Goal: Task Accomplishment & Management: Manage account settings

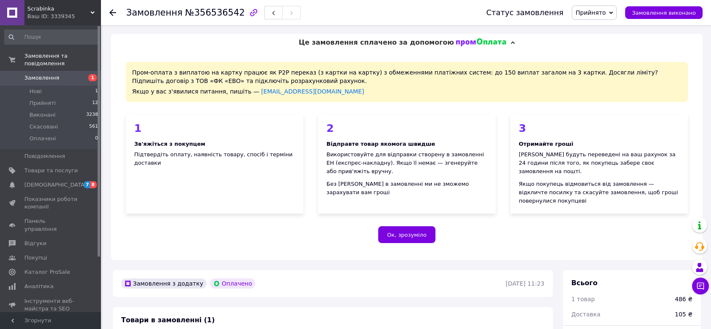
scroll to position [182, 0]
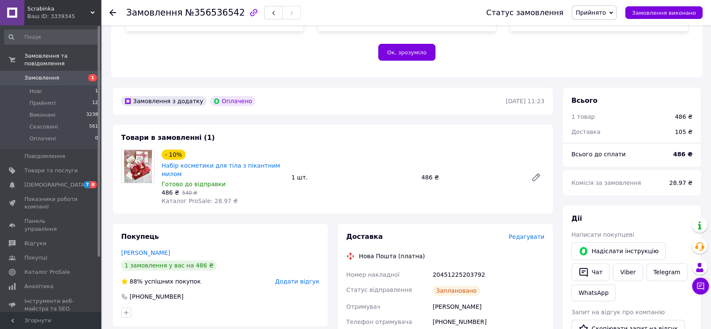
click at [49, 74] on span "Замовлення" at bounding box center [41, 78] width 35 height 8
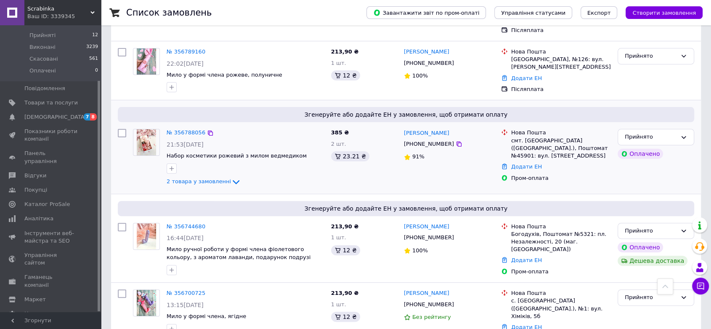
scroll to position [327, 0]
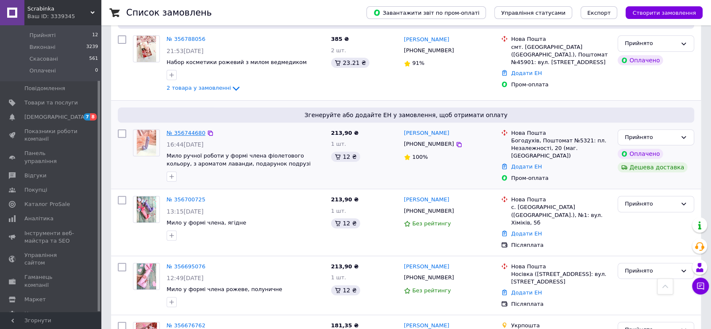
click at [190, 130] on link "№ 356744680" at bounding box center [186, 133] width 39 height 6
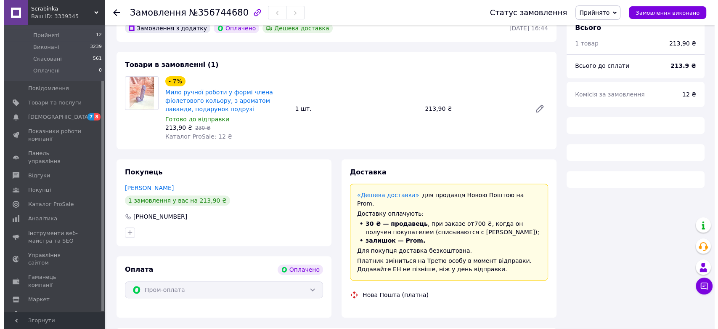
scroll to position [327, 0]
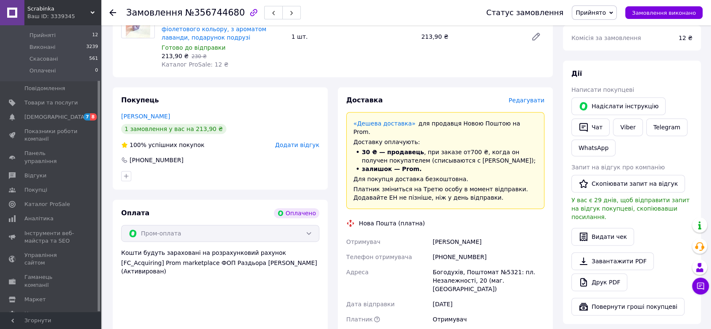
click at [525, 97] on span "Редагувати" at bounding box center [527, 100] width 36 height 7
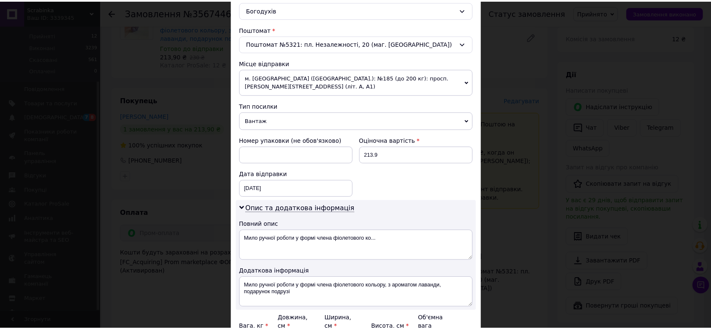
scroll to position [331, 0]
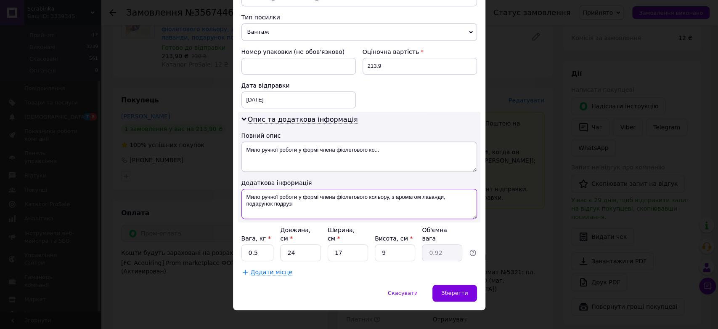
drag, startPoint x: 296, startPoint y: 194, endPoint x: 304, endPoint y: 202, distance: 11.0
click at [304, 202] on textarea "Мило ручної роботи у формі члена фіолетового кольору, з ароматом лаванди, подар…" at bounding box center [359, 203] width 236 height 30
type textarea "Мило ручної роботи"
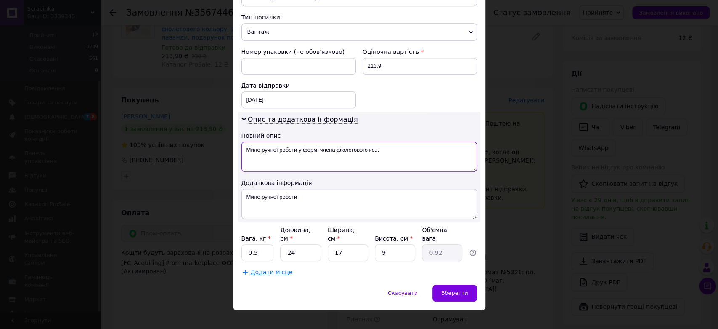
drag, startPoint x: 400, startPoint y: 151, endPoint x: 296, endPoint y: 152, distance: 103.5
click at [296, 152] on textarea "Мило ручної роботи у формі члена фіолетового ко..." at bounding box center [359, 156] width 236 height 30
type textarea "Мило ручної роботи"
click at [451, 284] on div "Зберегти" at bounding box center [454, 292] width 44 height 17
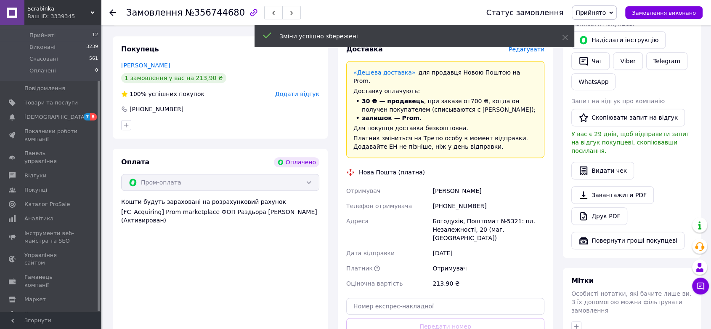
scroll to position [467, 0]
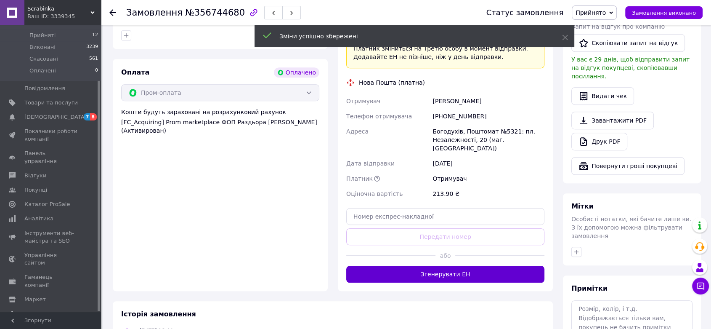
click at [432, 265] on button "Згенерувати ЕН" at bounding box center [445, 273] width 198 height 17
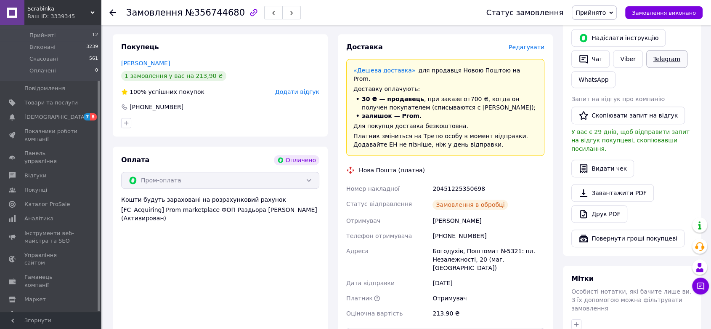
scroll to position [374, 0]
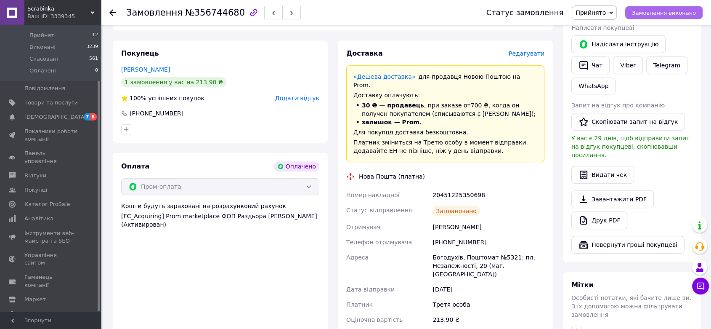
click at [668, 12] on span "Замовлення виконано" at bounding box center [664, 13] width 64 height 6
